Goal: Information Seeking & Learning: Learn about a topic

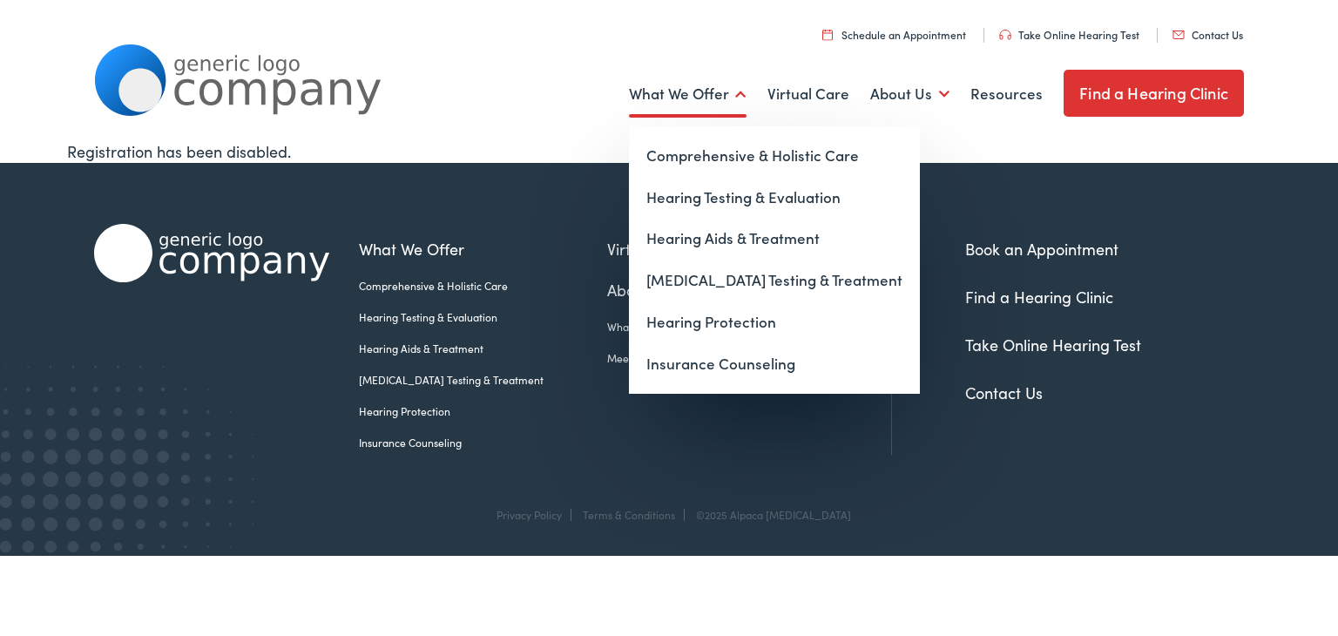
click at [690, 98] on link "What We Offer" at bounding box center [688, 94] width 118 height 64
click at [716, 248] on link "Hearing Aids & Treatment" at bounding box center [774, 239] width 291 height 42
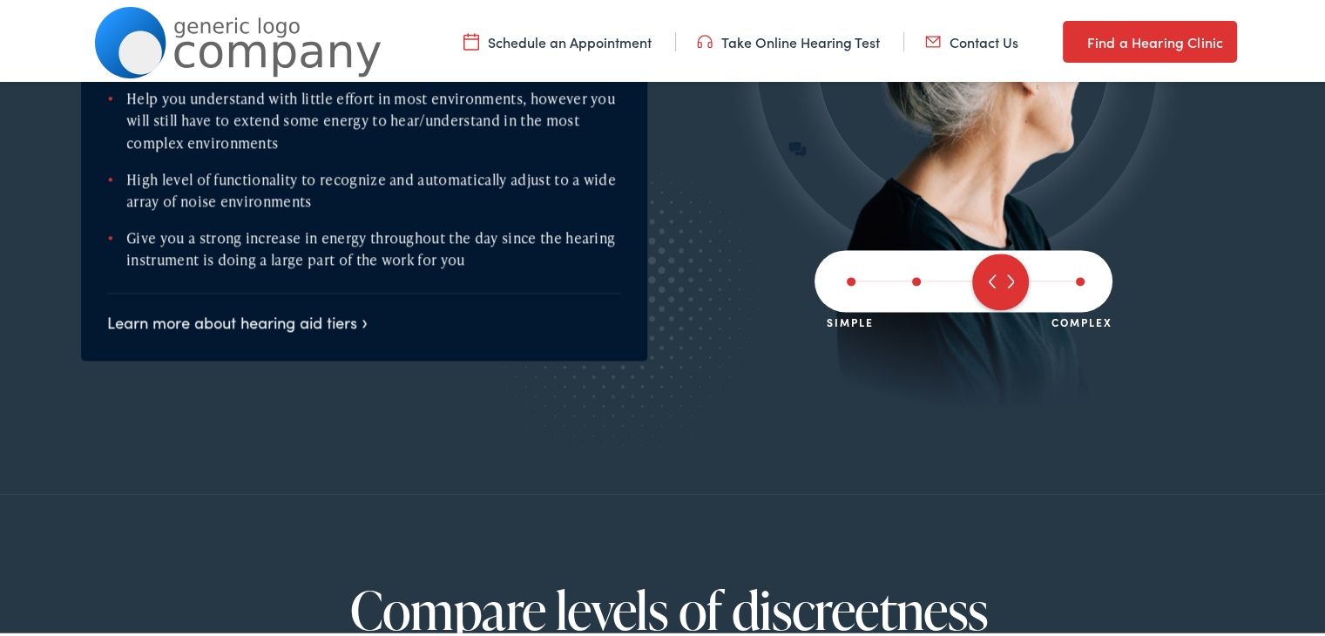
scroll to position [2270, 0]
